Goal: Find specific page/section: Find specific page/section

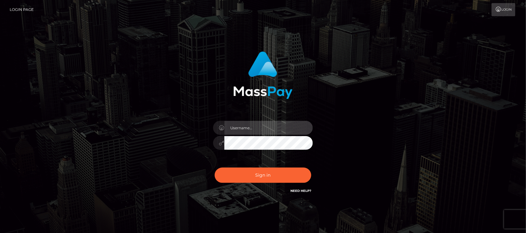
type input "hello.feetfinder"
click at [286, 128] on input "hello.feetfinder" at bounding box center [268, 128] width 89 height 14
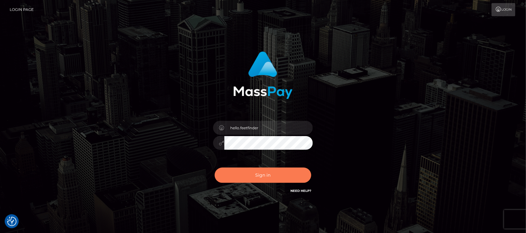
click at [258, 175] on button "Sign in" at bounding box center [263, 175] width 97 height 15
drag, startPoint x: 266, startPoint y: 177, endPoint x: 204, endPoint y: 128, distance: 79.6
click at [266, 175] on button "Sign in" at bounding box center [263, 175] width 97 height 15
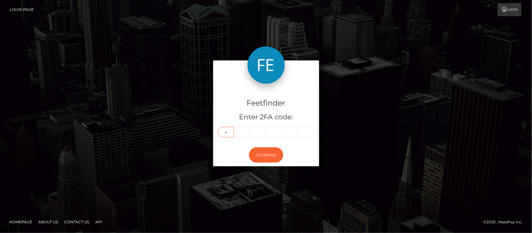
type input "8"
type input "2"
type input "7"
type input "0"
type input "7"
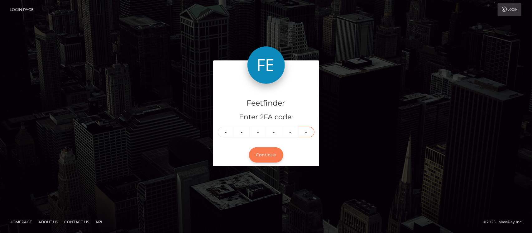
type input "0"
click at [258, 155] on button "Continue" at bounding box center [266, 154] width 34 height 15
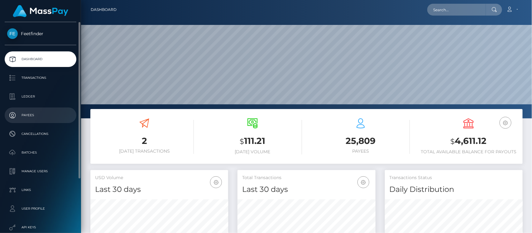
click at [28, 111] on p "Payees" at bounding box center [40, 115] width 67 height 9
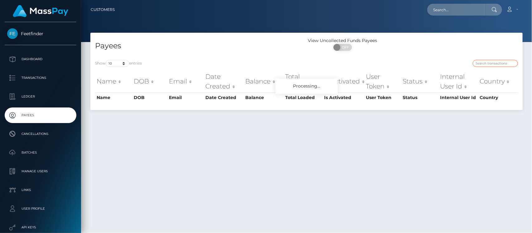
click at [494, 62] on input "search" at bounding box center [495, 63] width 45 height 7
paste input "327bbba9-7a98-11f0-8023-0266f44cc279"
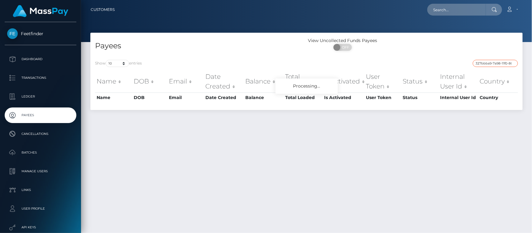
scroll to position [0, 28]
type input "327bbba9-7a98-11f0-8023-0266f44cc279"
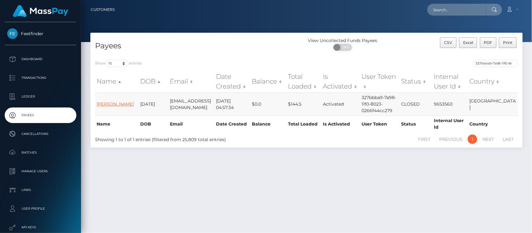
click at [105, 101] on link "Daniele MI Longo" at bounding box center [115, 104] width 37 height 6
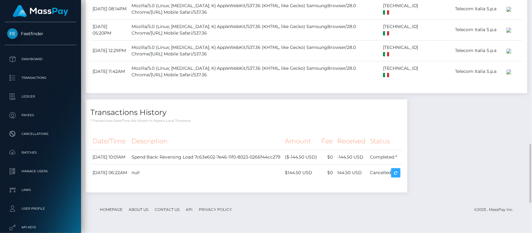
scroll to position [568, 0]
